Goal: Task Accomplishment & Management: Manage account settings

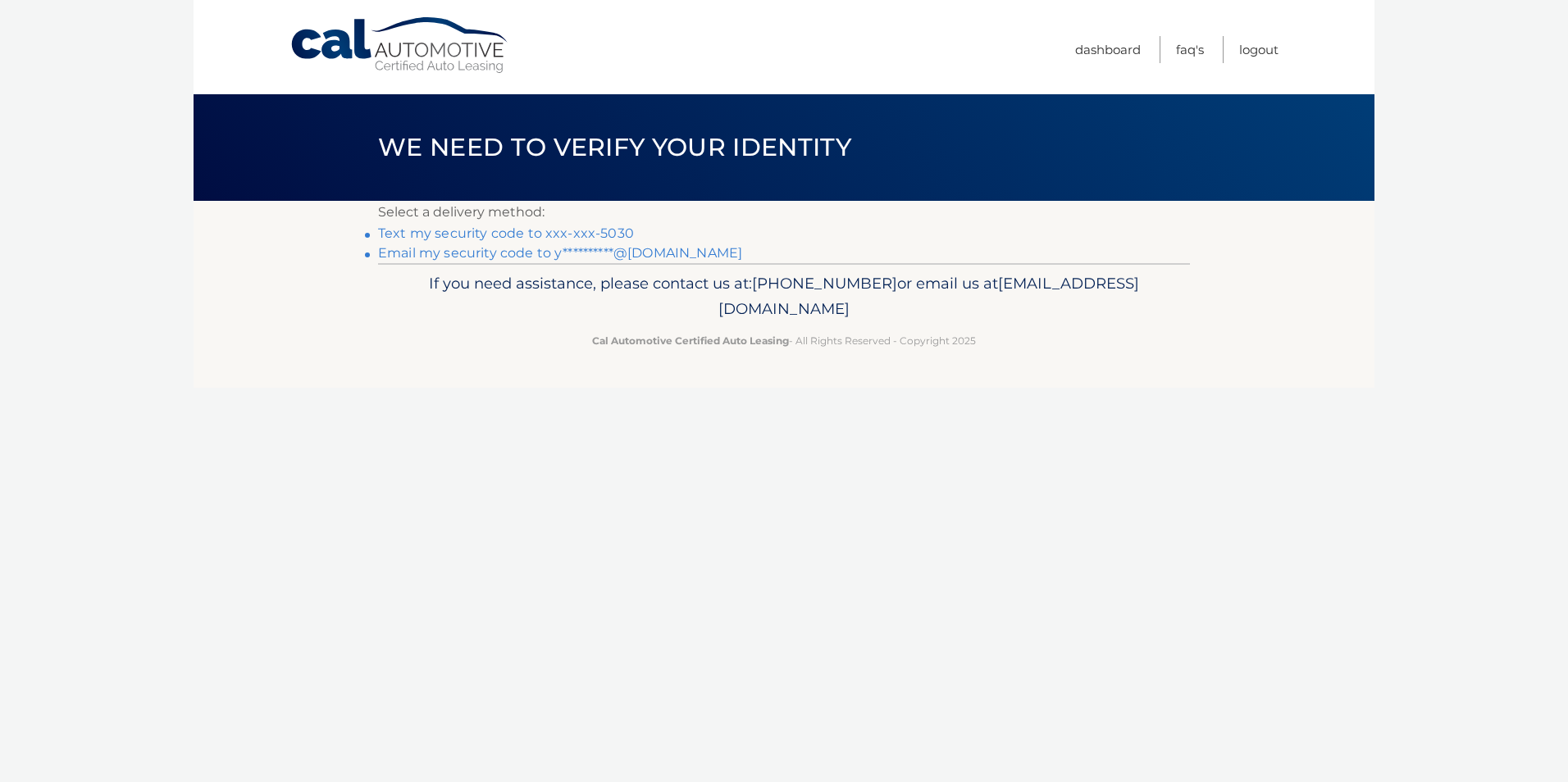
click at [594, 227] on link "Text my security code to xxx-xxx-5030" at bounding box center [505, 233] width 256 height 16
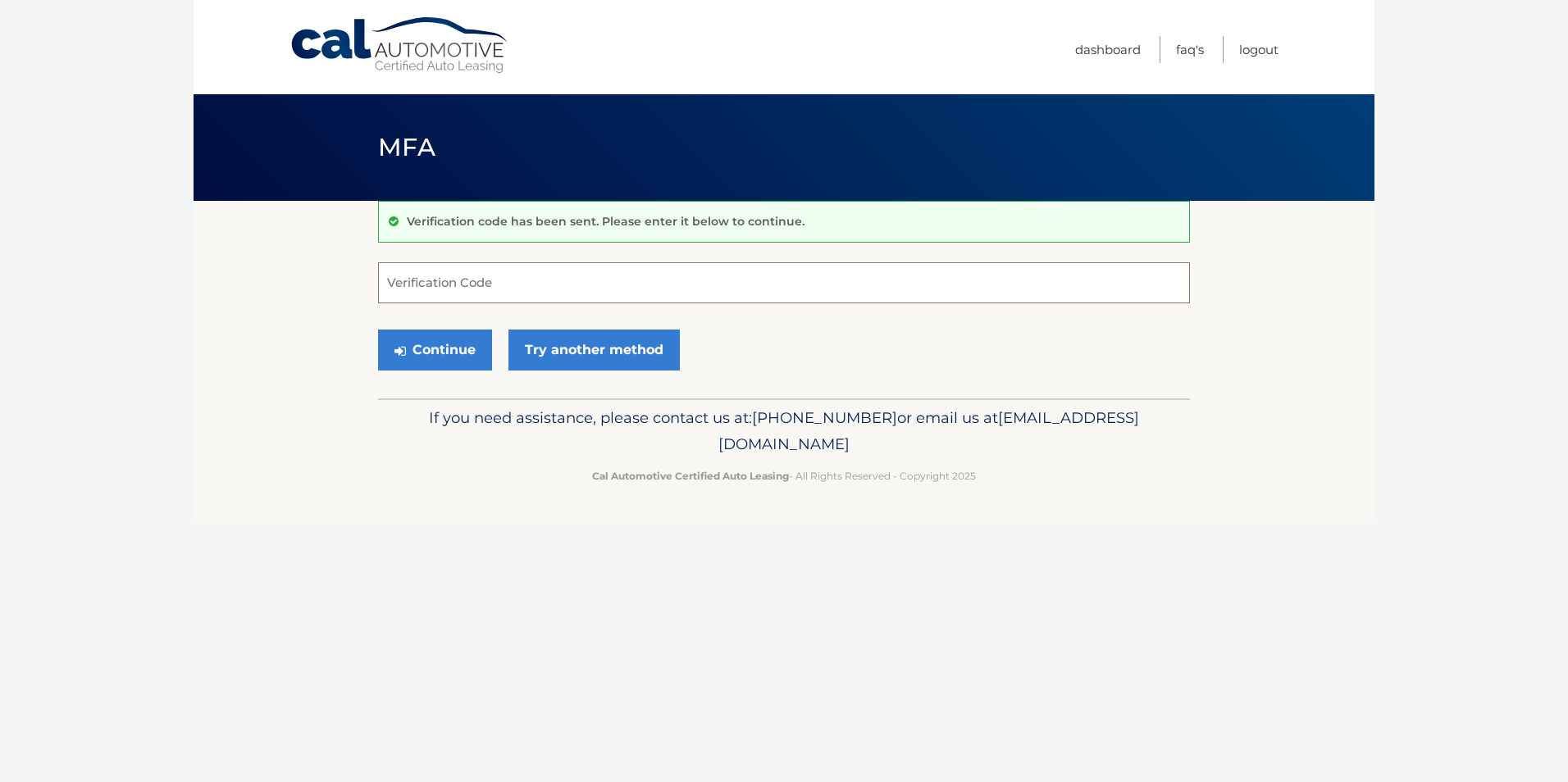
click at [463, 284] on input "Verification Code" at bounding box center [783, 283] width 812 height 41
type input "556662"
click at [421, 346] on button "Continue" at bounding box center [435, 349] width 114 height 41
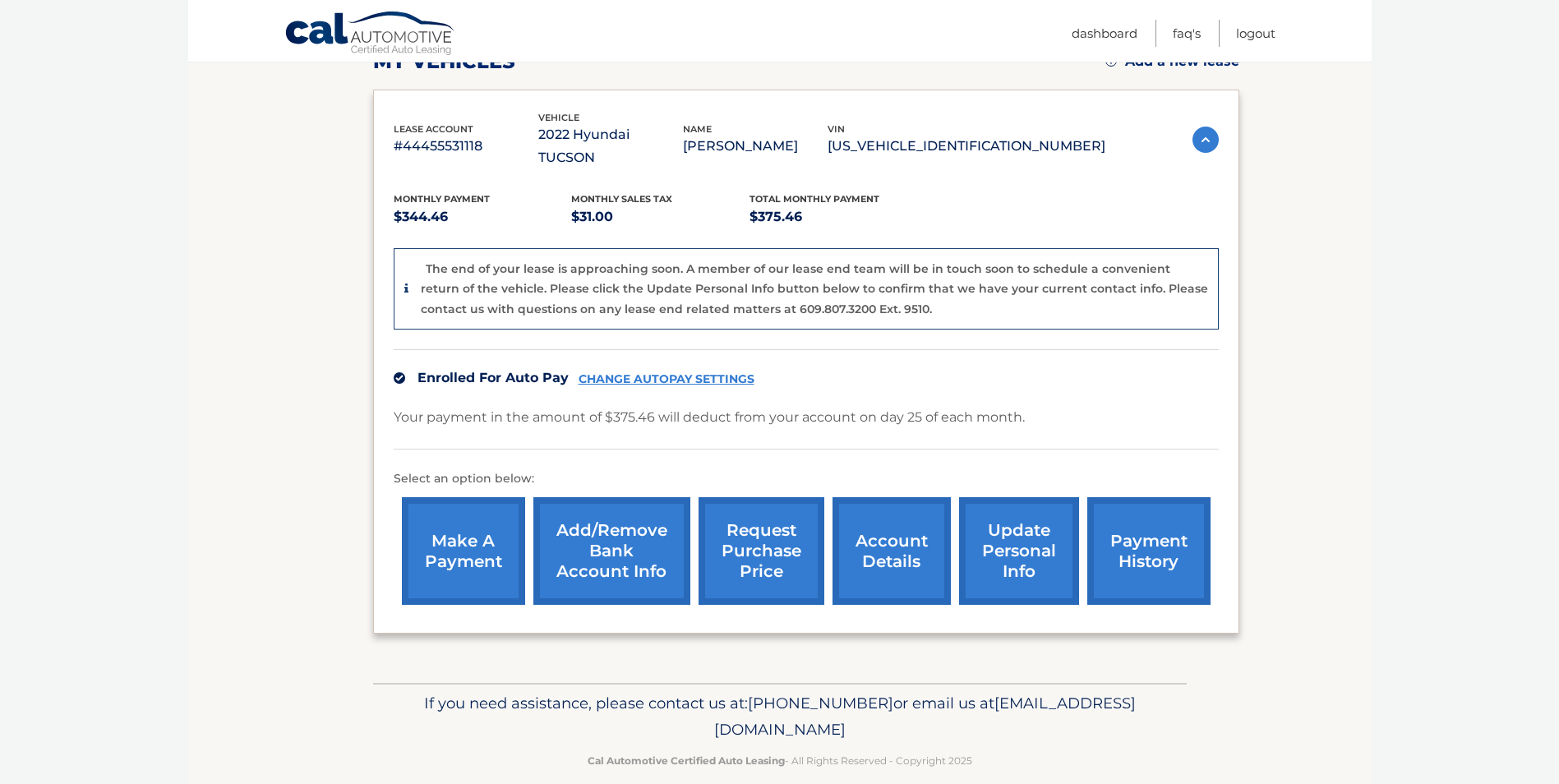
scroll to position [252, 0]
click at [902, 522] on link "account details" at bounding box center [892, 550] width 119 height 108
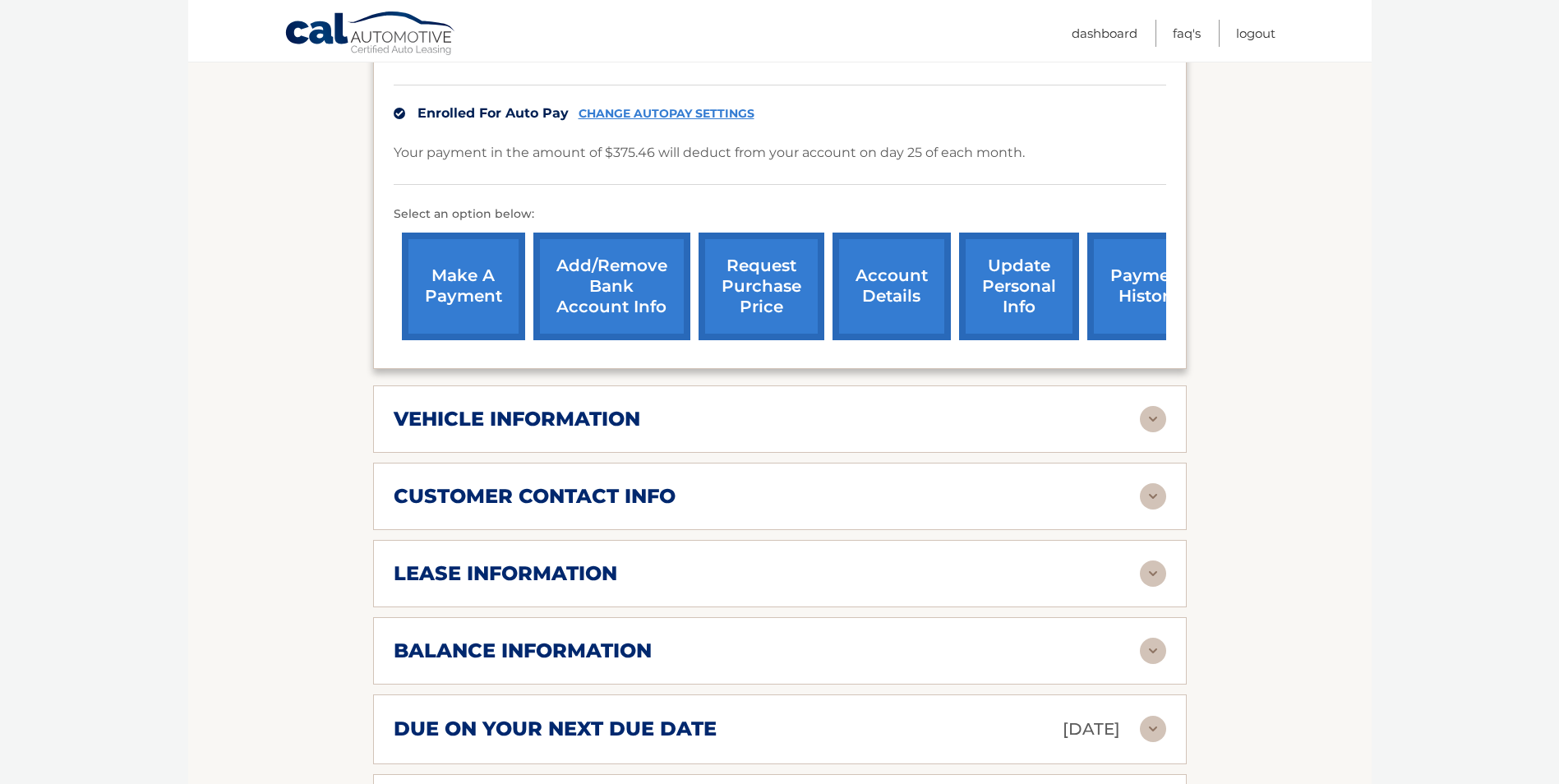
scroll to position [575, 0]
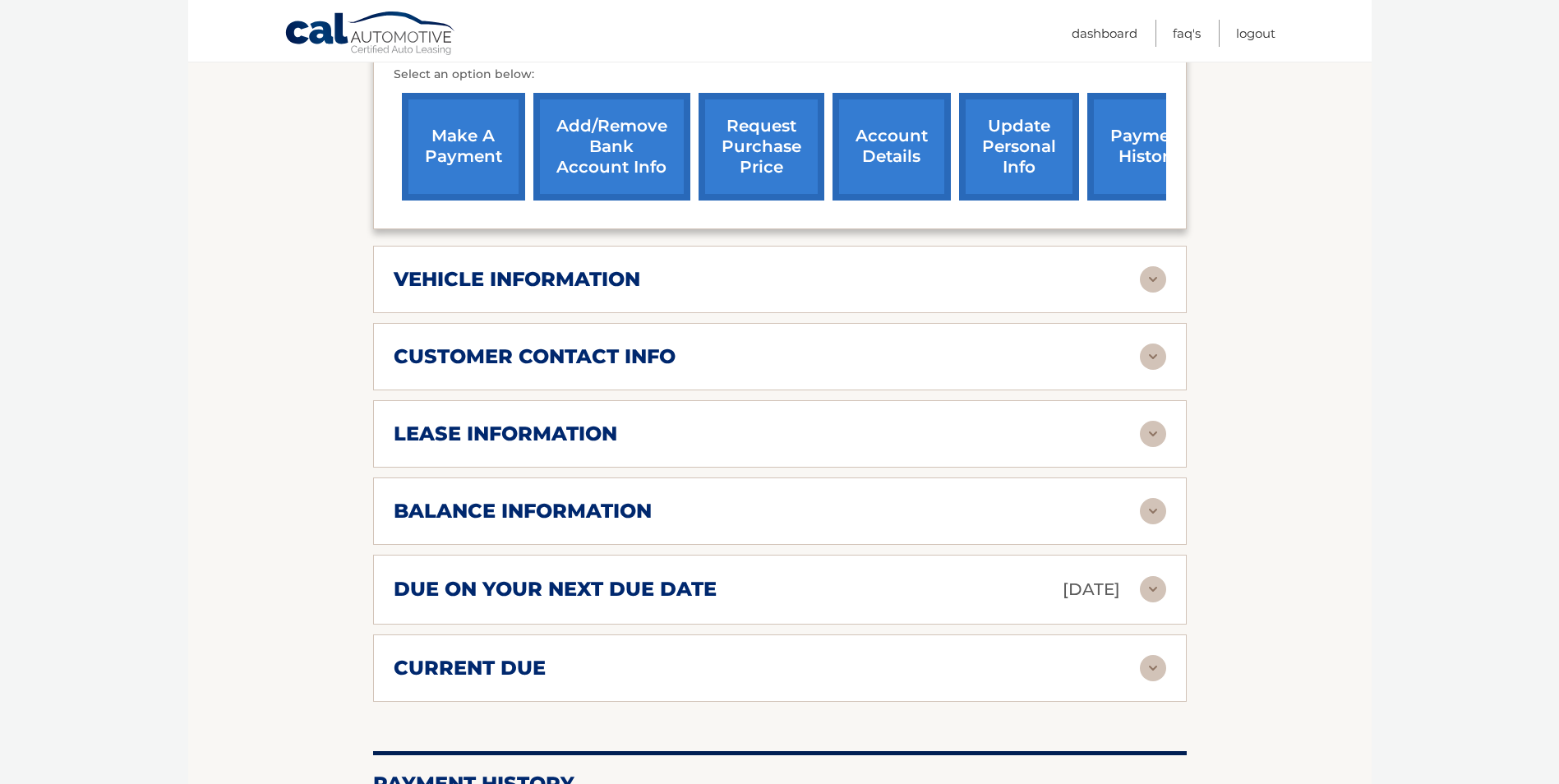
click at [1154, 267] on img at bounding box center [1153, 279] width 26 height 26
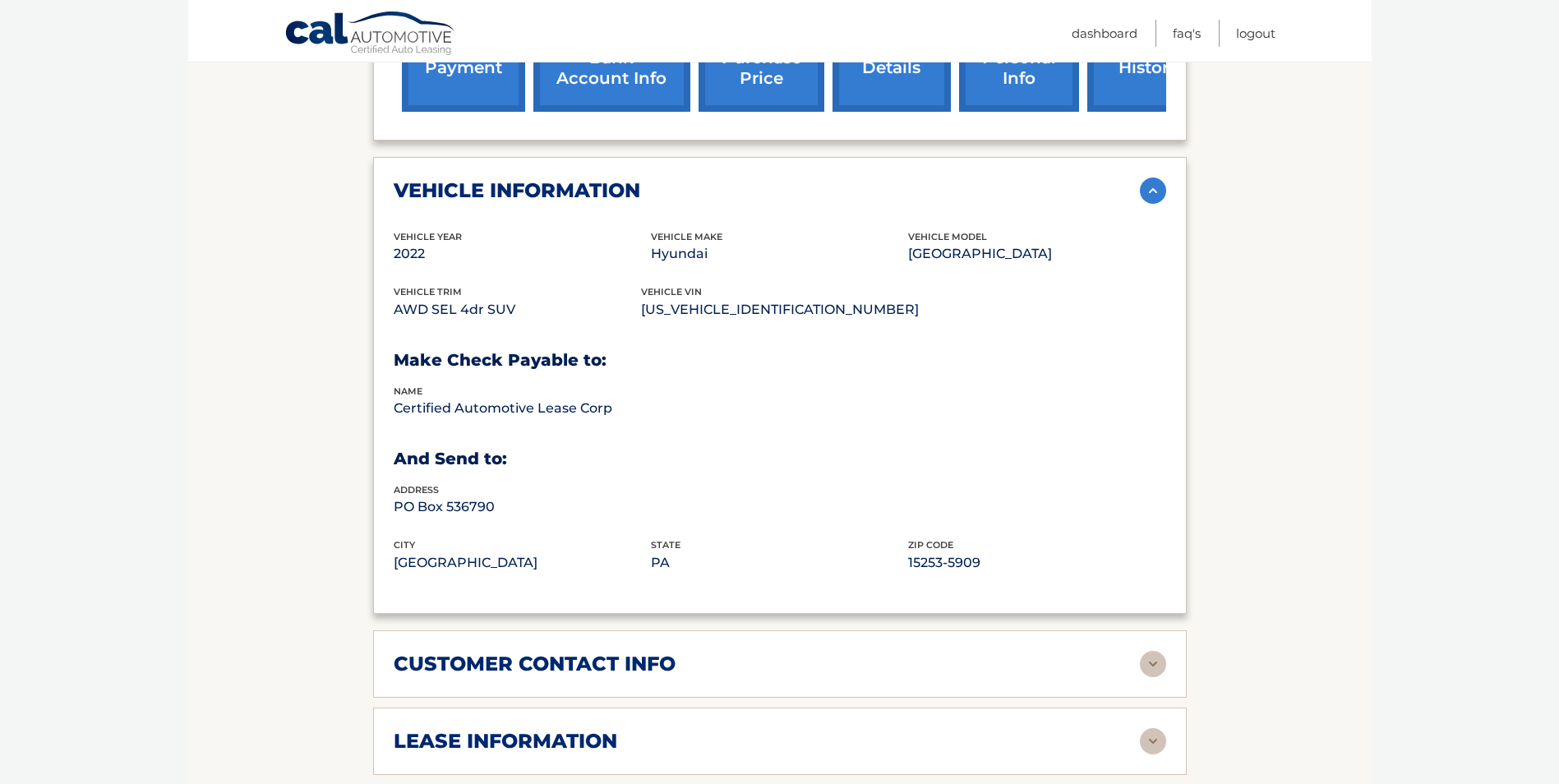
scroll to position [904, 0]
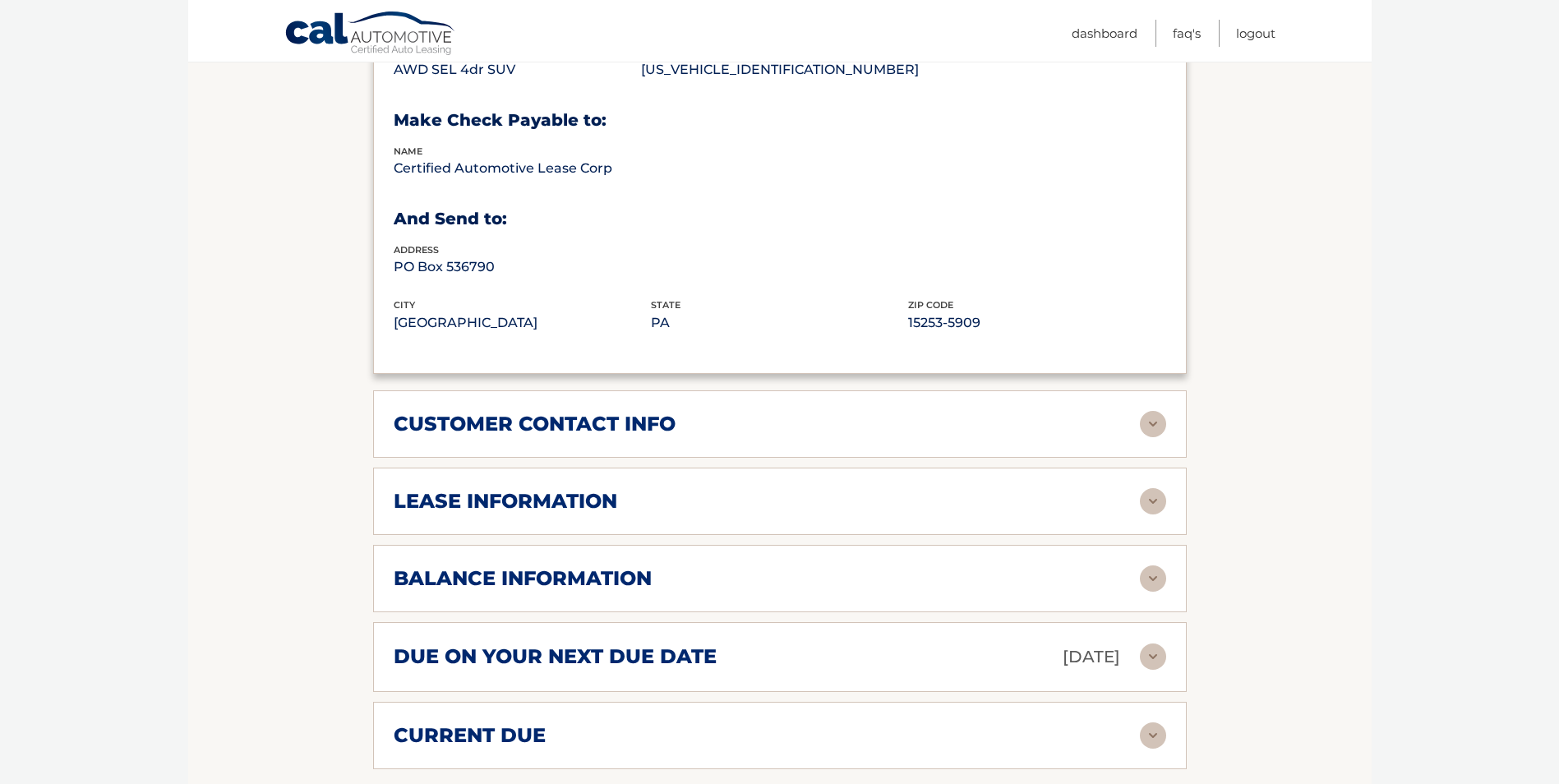
click at [1151, 411] on img at bounding box center [1153, 424] width 26 height 26
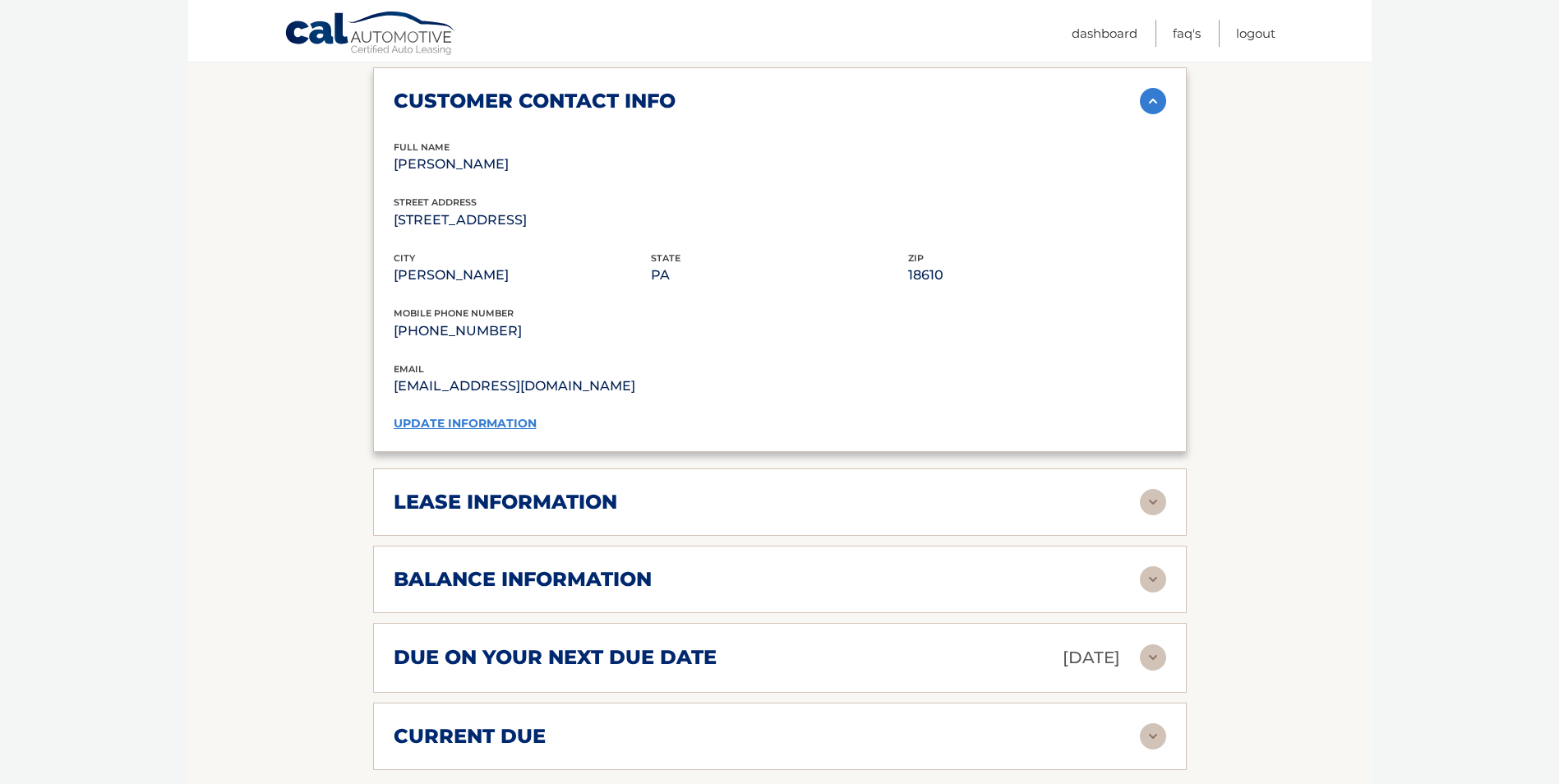
scroll to position [1233, 0]
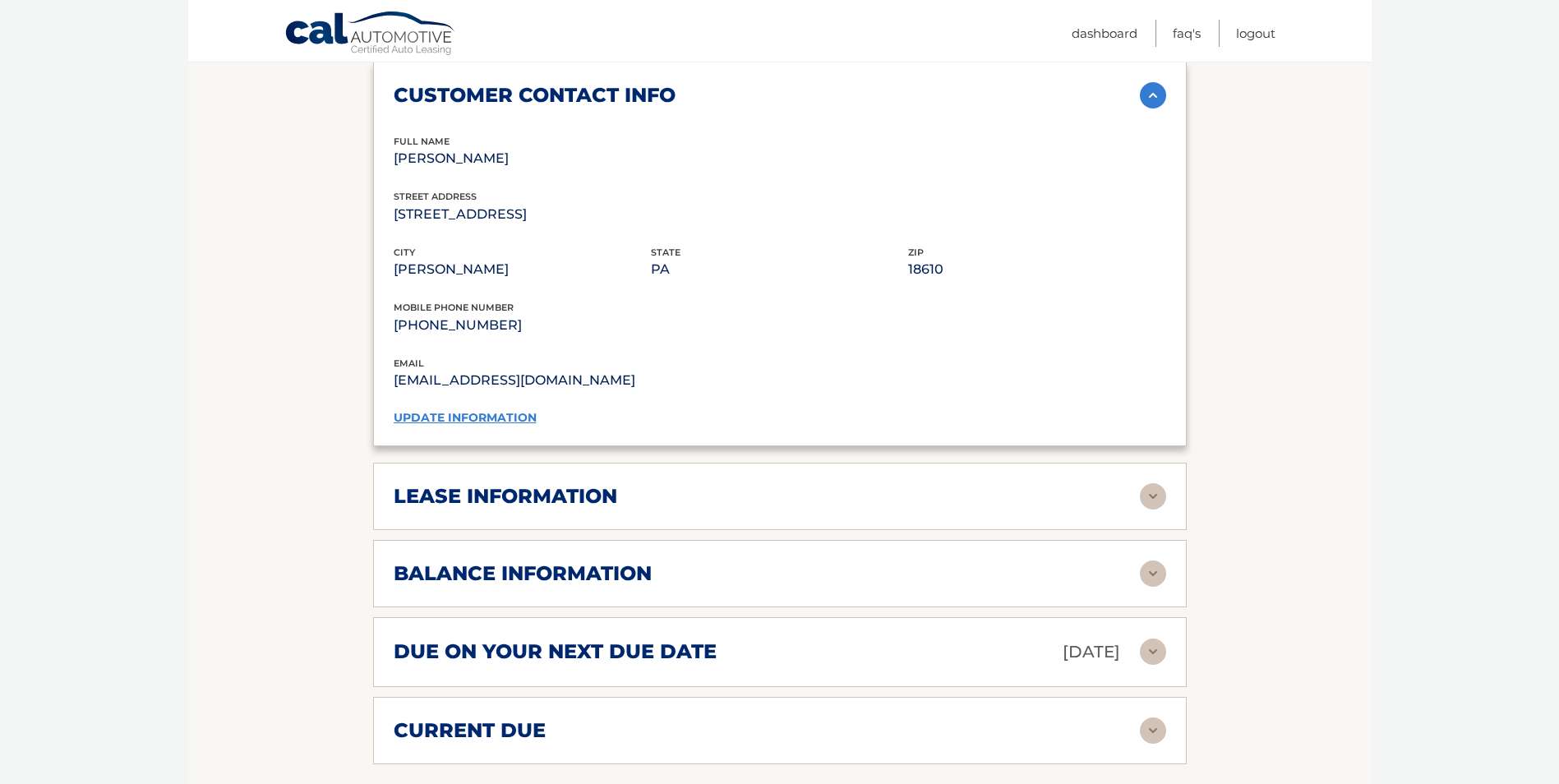
click at [1156, 483] on img at bounding box center [1153, 496] width 26 height 26
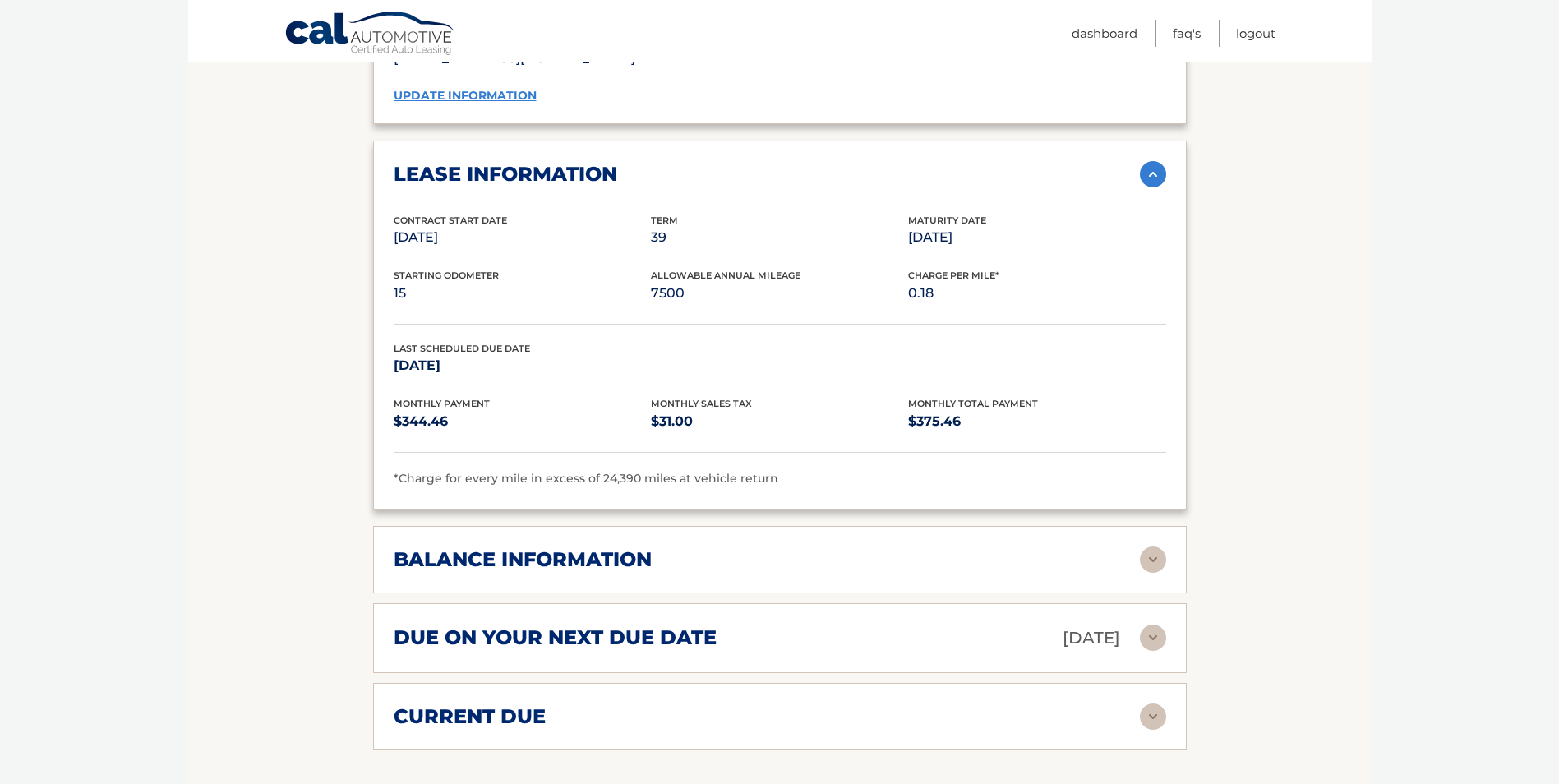
scroll to position [1643, 0]
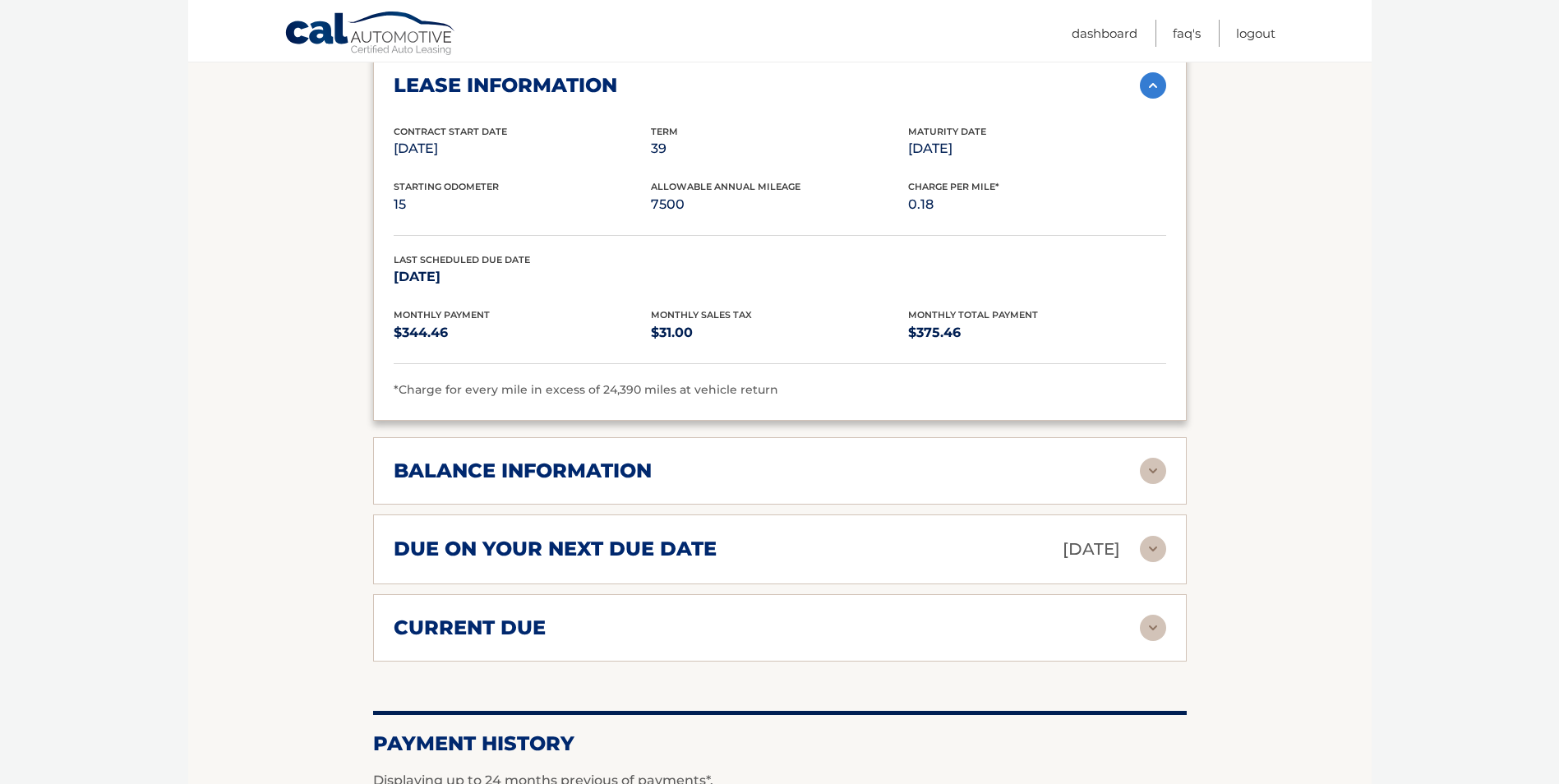
click at [1150, 458] on img at bounding box center [1153, 471] width 26 height 26
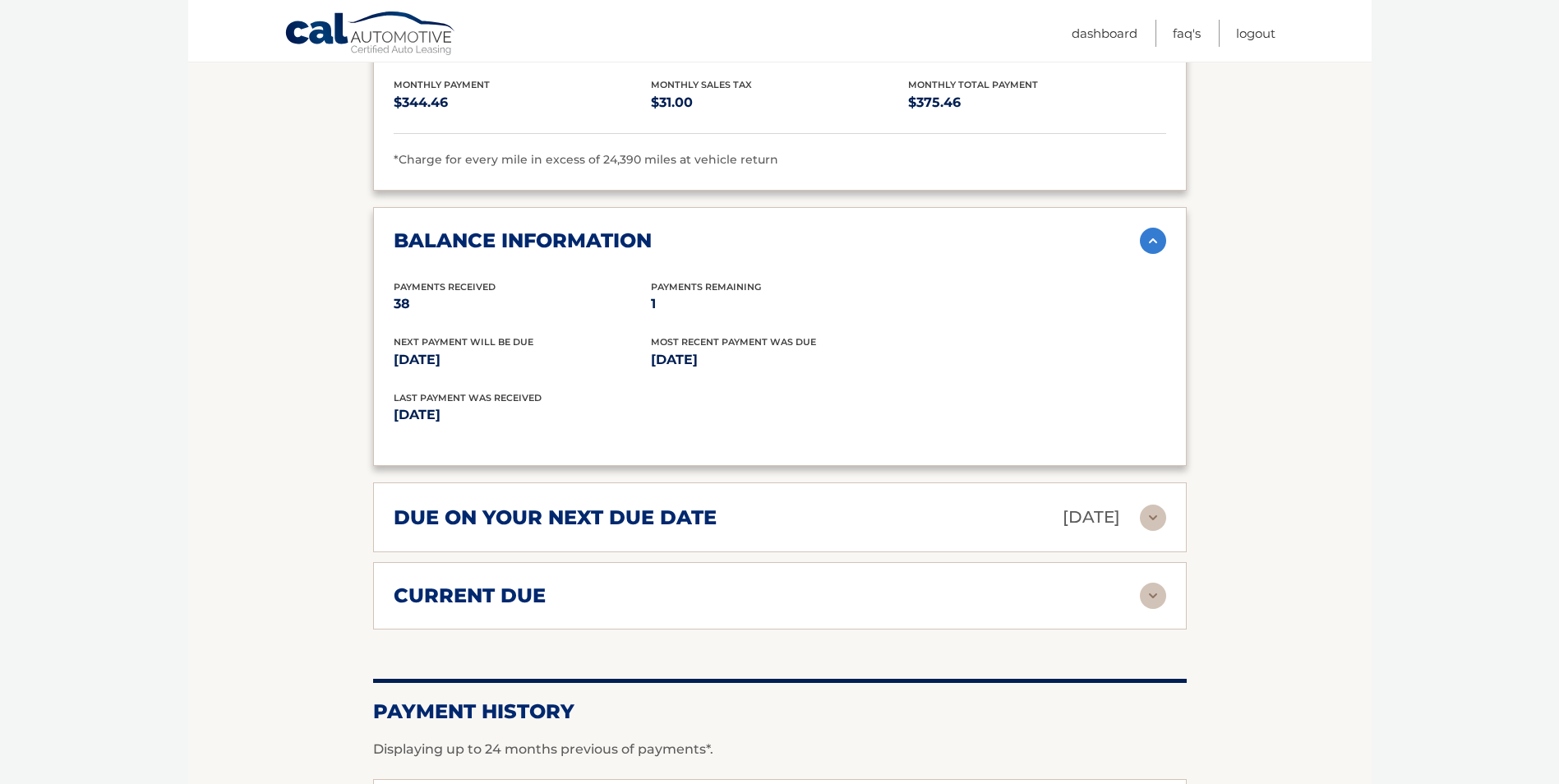
scroll to position [1890, 0]
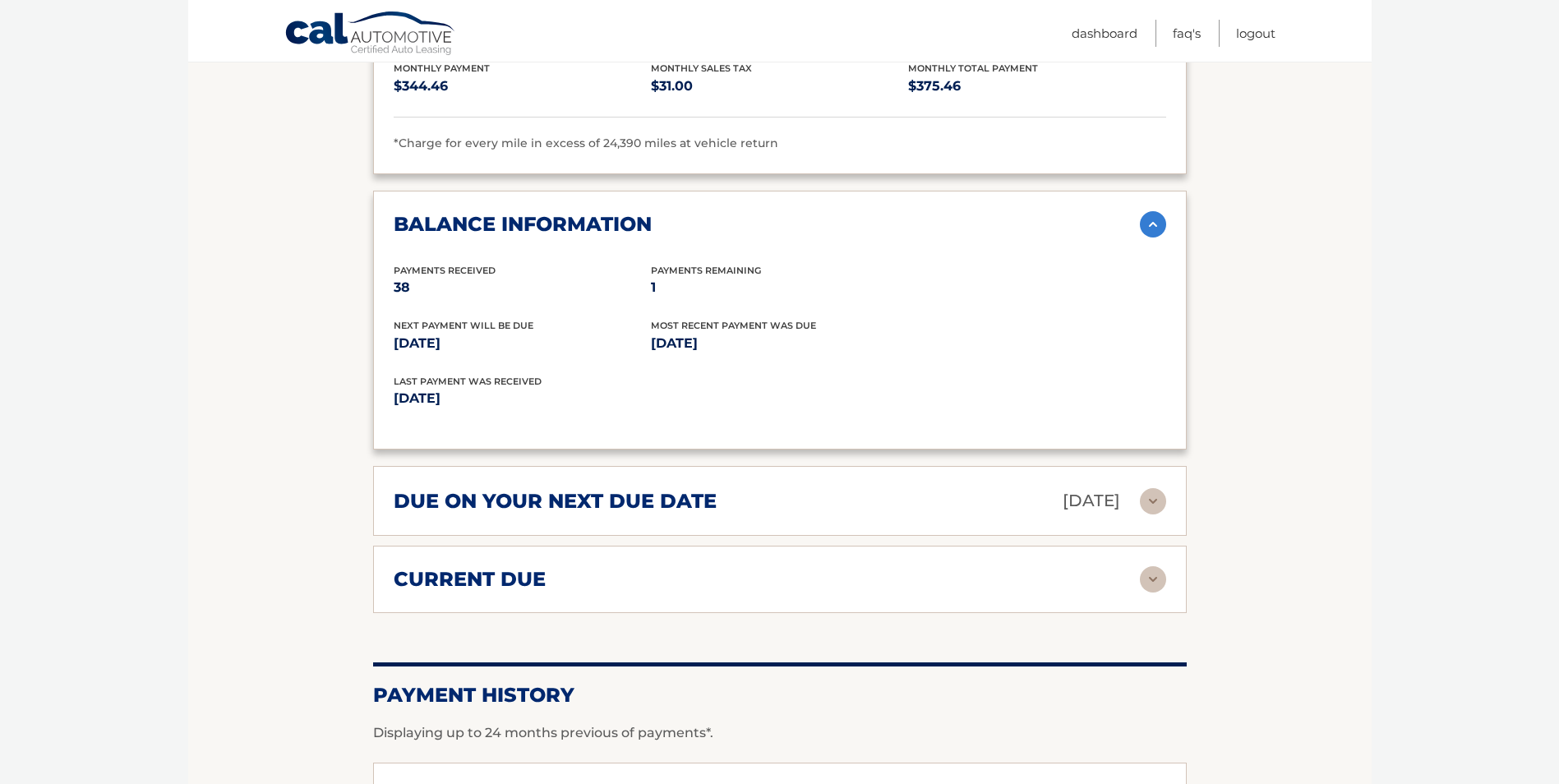
click at [1155, 488] on img at bounding box center [1153, 501] width 26 height 26
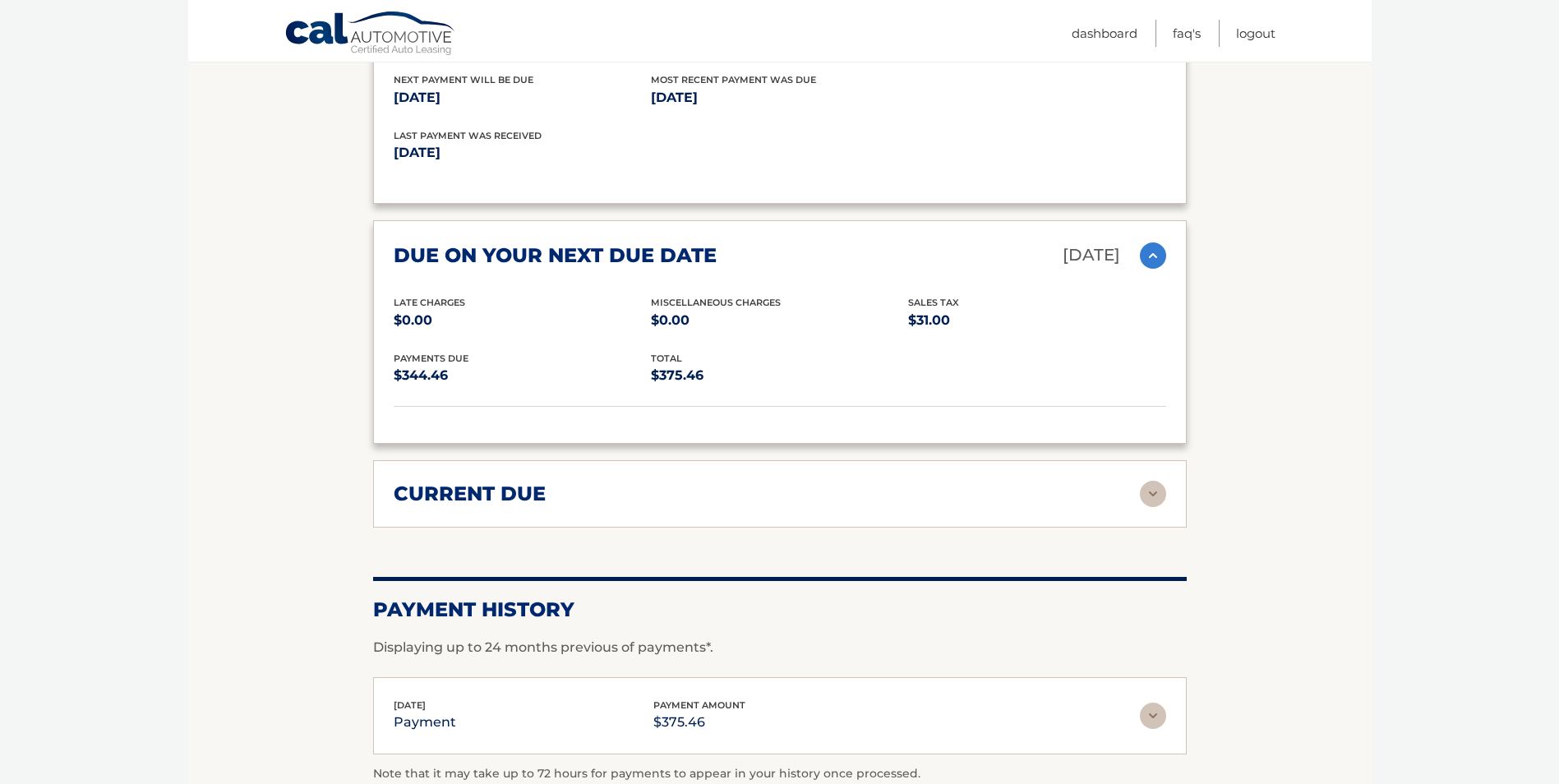
scroll to position [2136, 0]
click at [1147, 480] on img at bounding box center [1153, 492] width 26 height 26
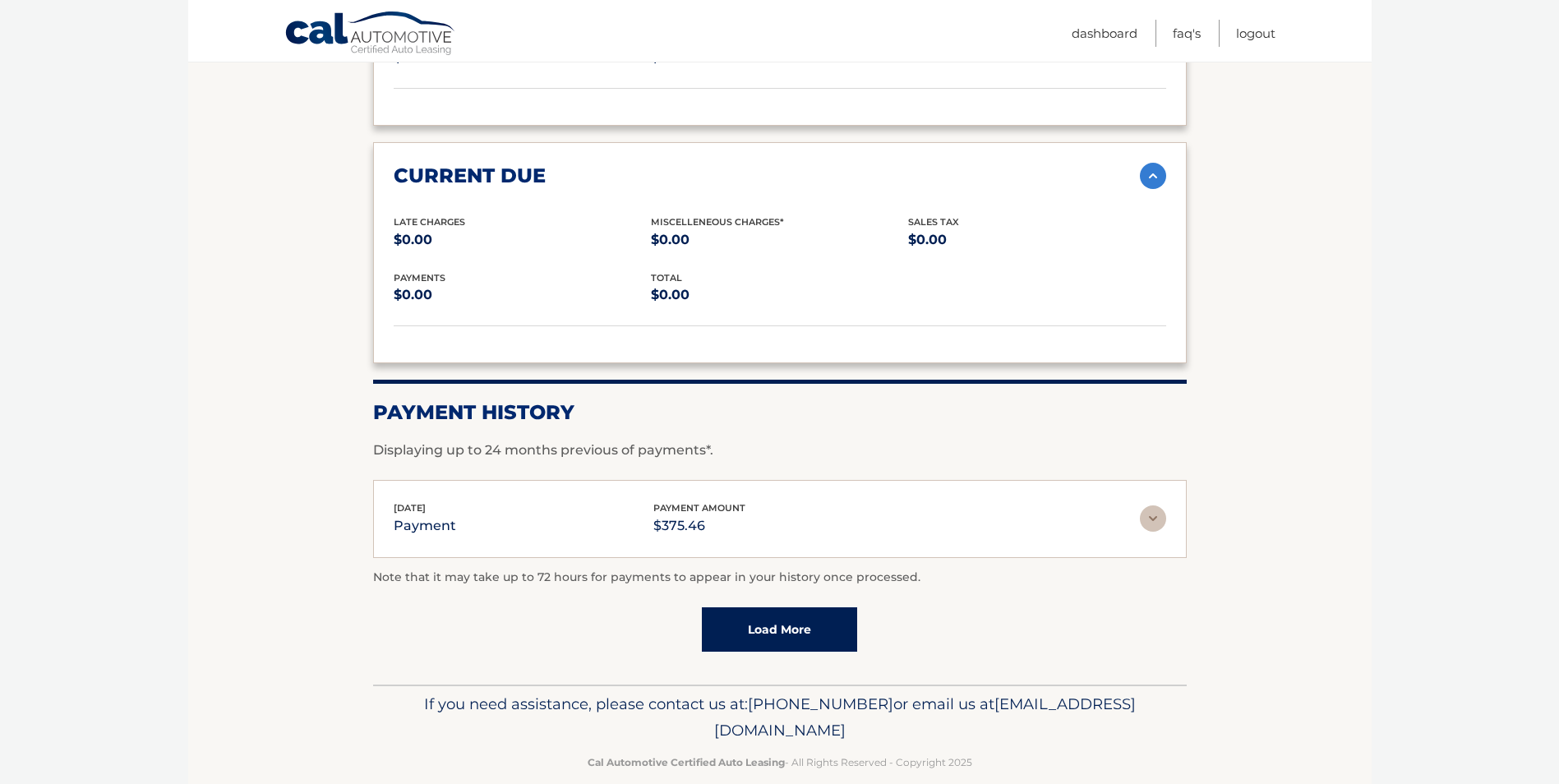
scroll to position [2455, 0]
click at [1159, 504] on img at bounding box center [1153, 517] width 26 height 26
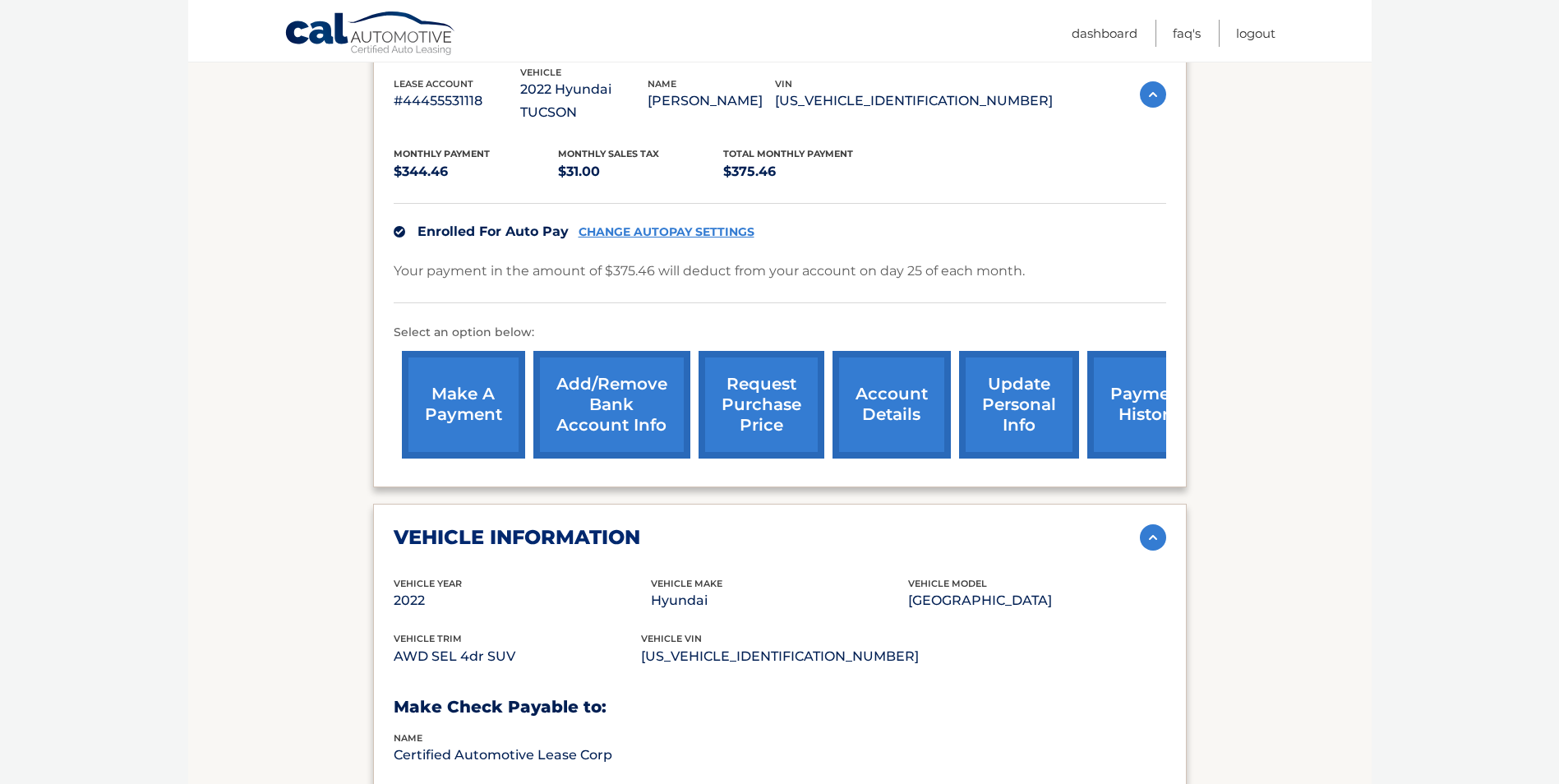
scroll to position [165, 0]
